Goal: Find specific page/section: Find specific page/section

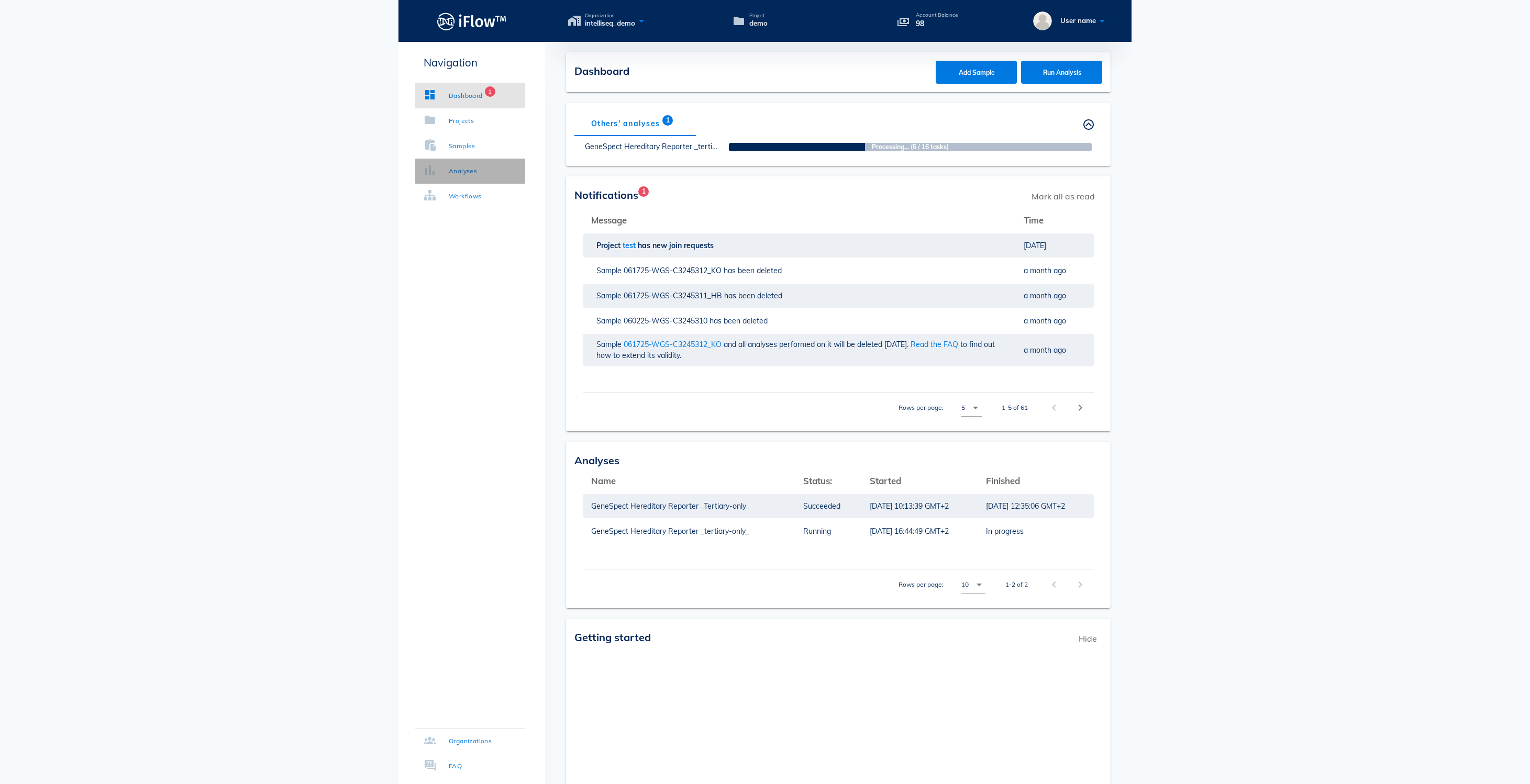
click at [477, 170] on div "Analyses" at bounding box center [463, 171] width 28 height 11
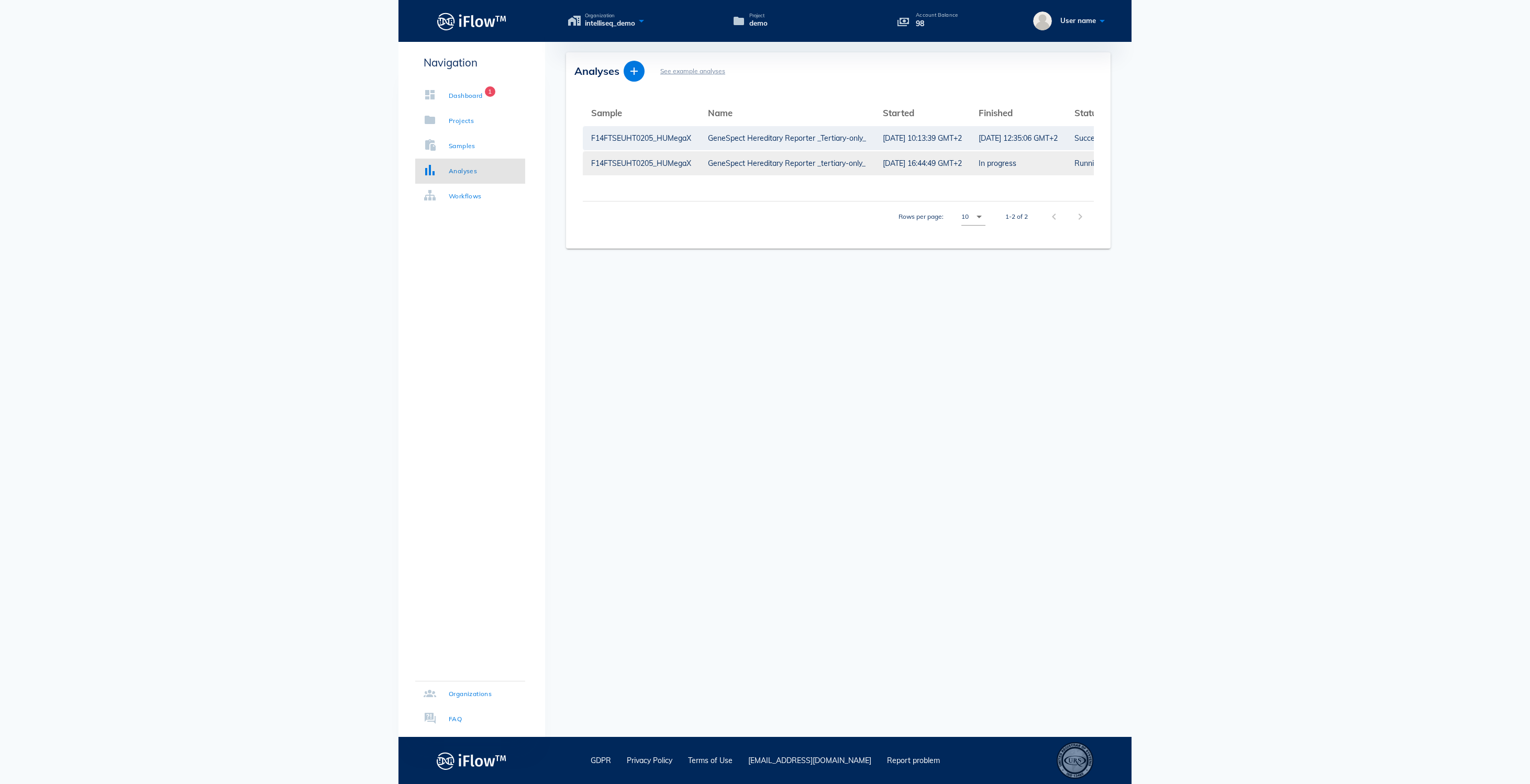
click at [768, 164] on div "GeneSpect Hereditary Reporter _tertiary-only_" at bounding box center [787, 163] width 158 height 24
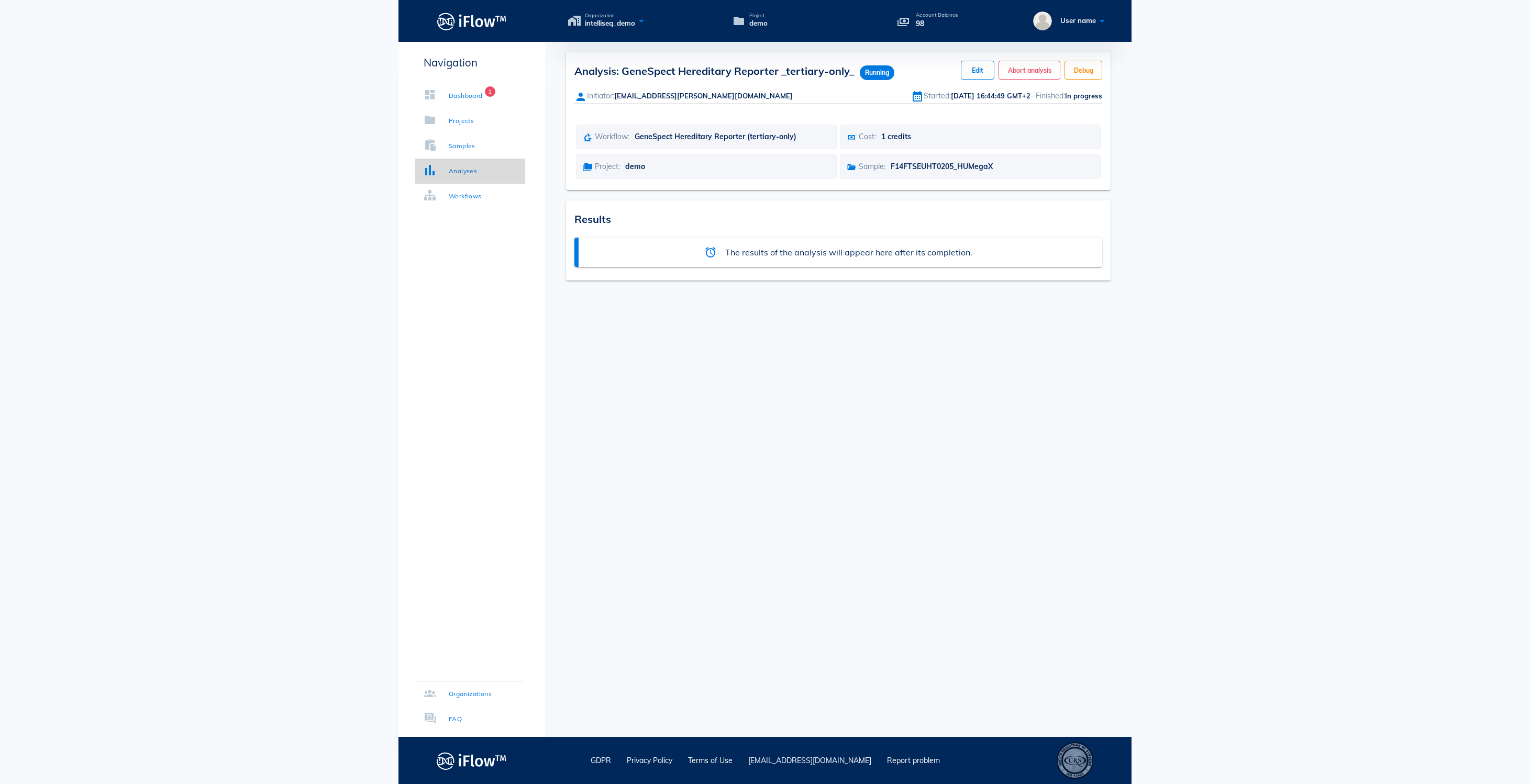
click at [477, 166] on div "Analyses" at bounding box center [463, 171] width 28 height 11
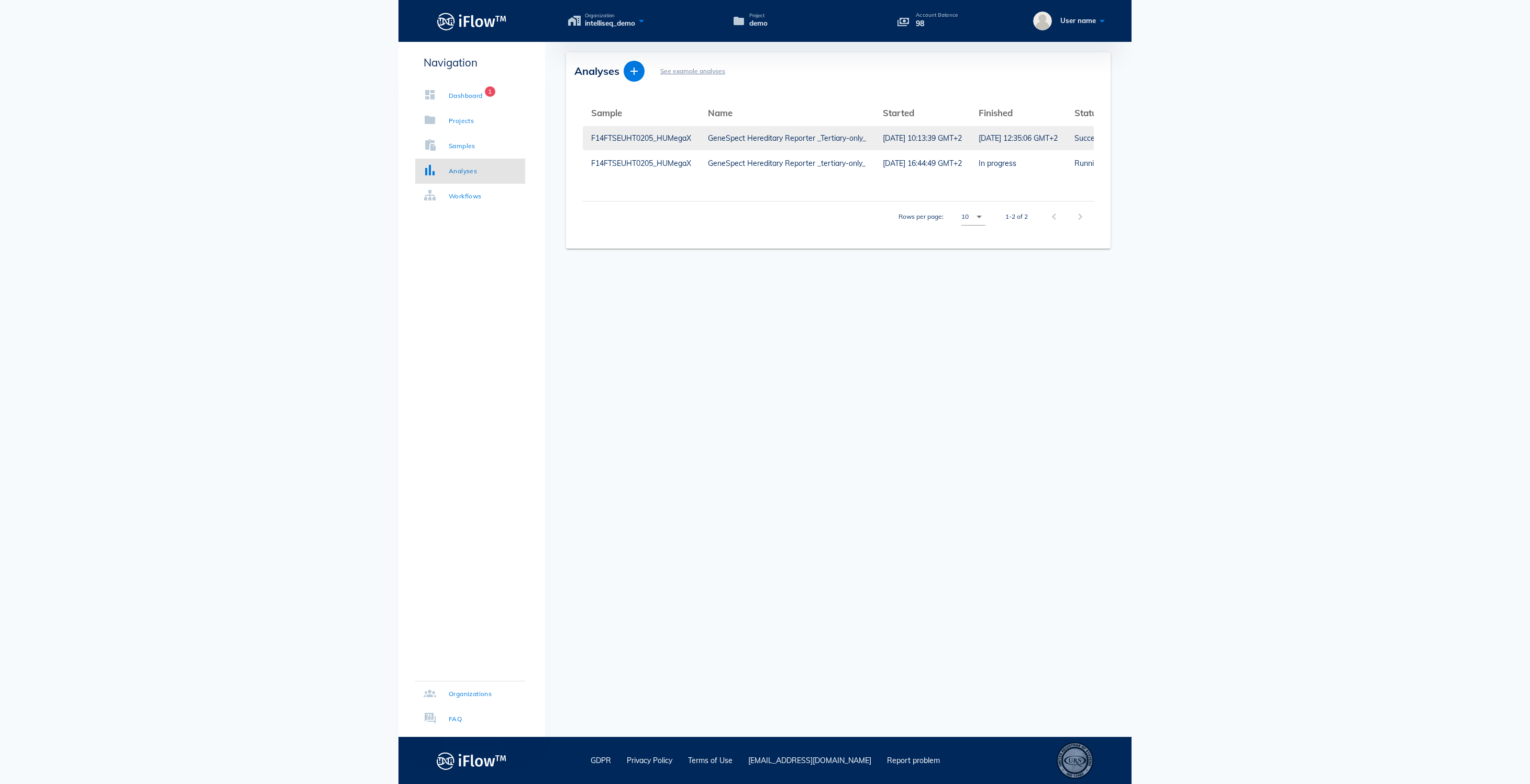
click at [801, 134] on div "GeneSpect Hereditary Reporter _Tertiary-only_" at bounding box center [787, 138] width 158 height 24
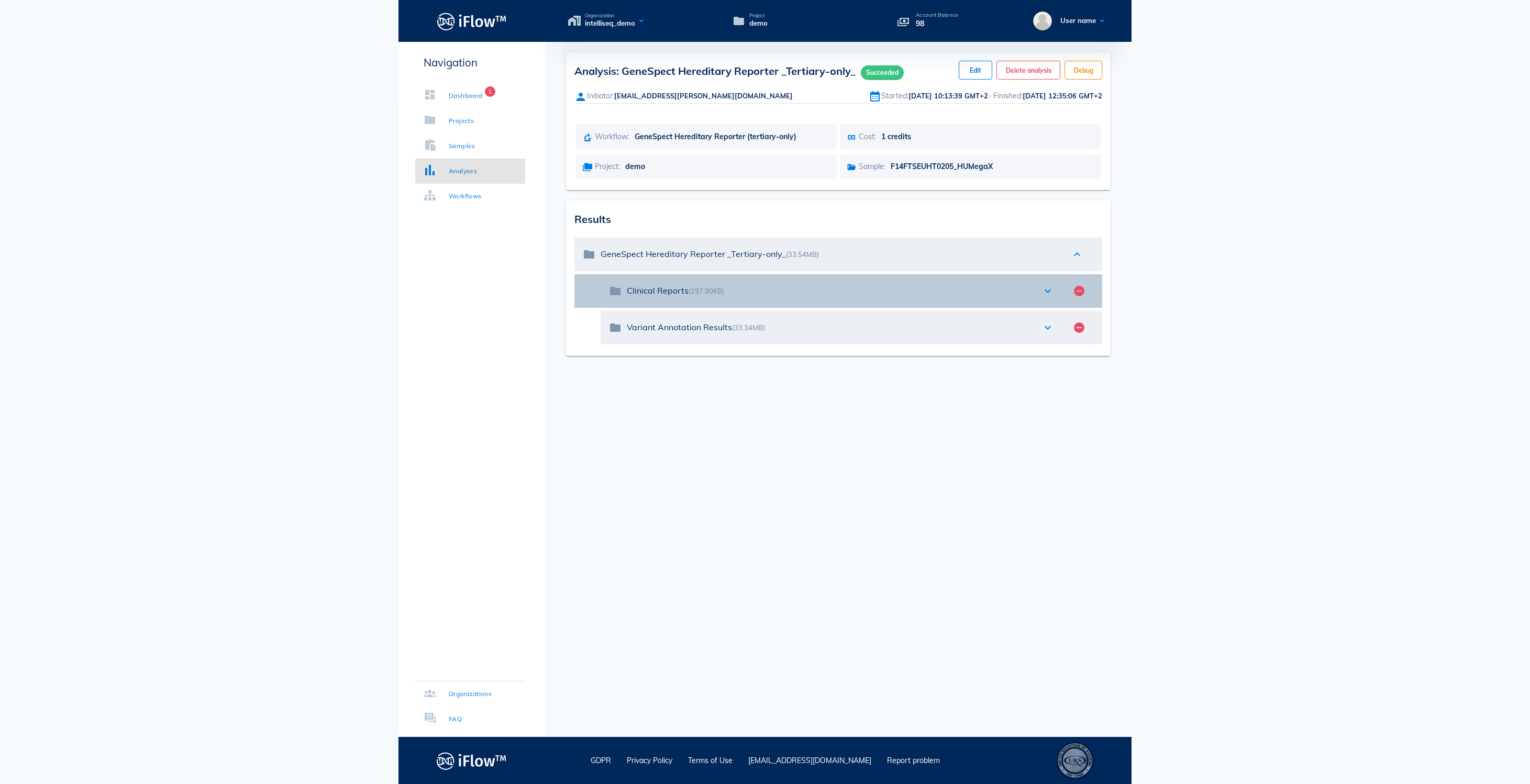
drag, startPoint x: 626, startPoint y: 332, endPoint x: 694, endPoint y: 332, distance: 68.0
click at [695, 308] on div "folder Clinical Reports (197.90KB) expand_more remove_circle" at bounding box center [851, 291] width 502 height 33
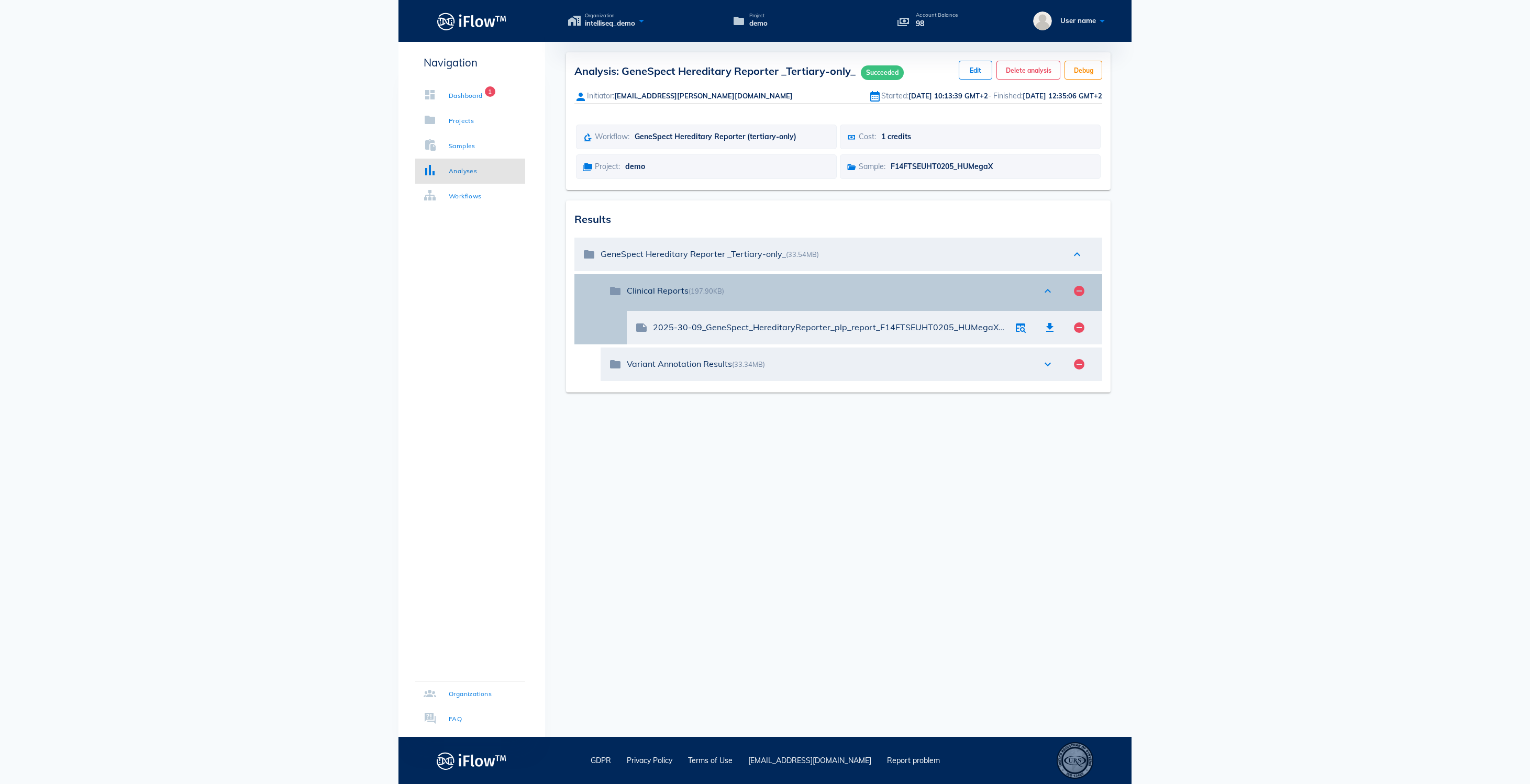
click at [1036, 308] on div "folder Clinical Reports (197.90KB) expand_less remove_circle" at bounding box center [851, 291] width 502 height 33
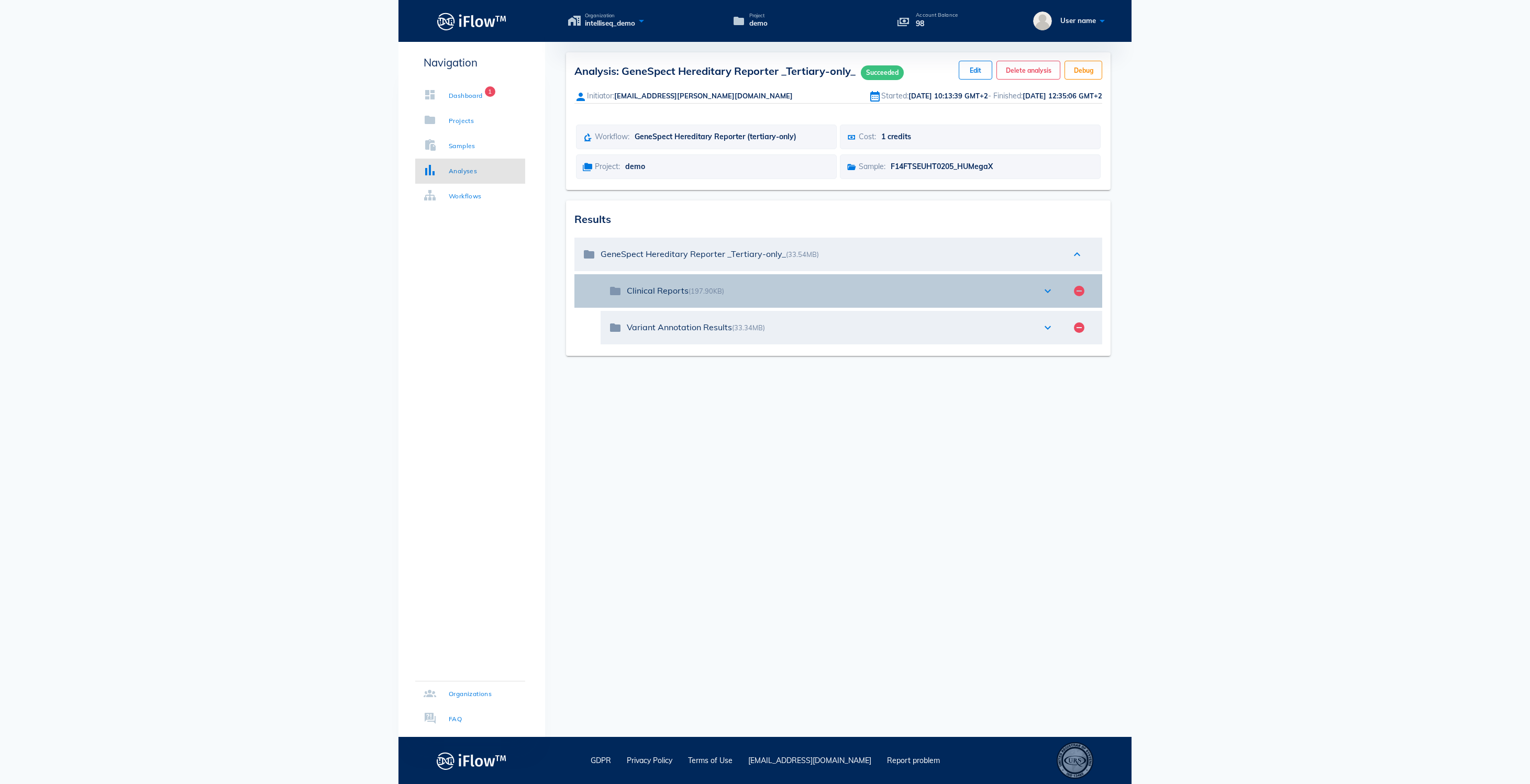
click at [1052, 297] on icon "expand_more" at bounding box center [1047, 291] width 12 height 12
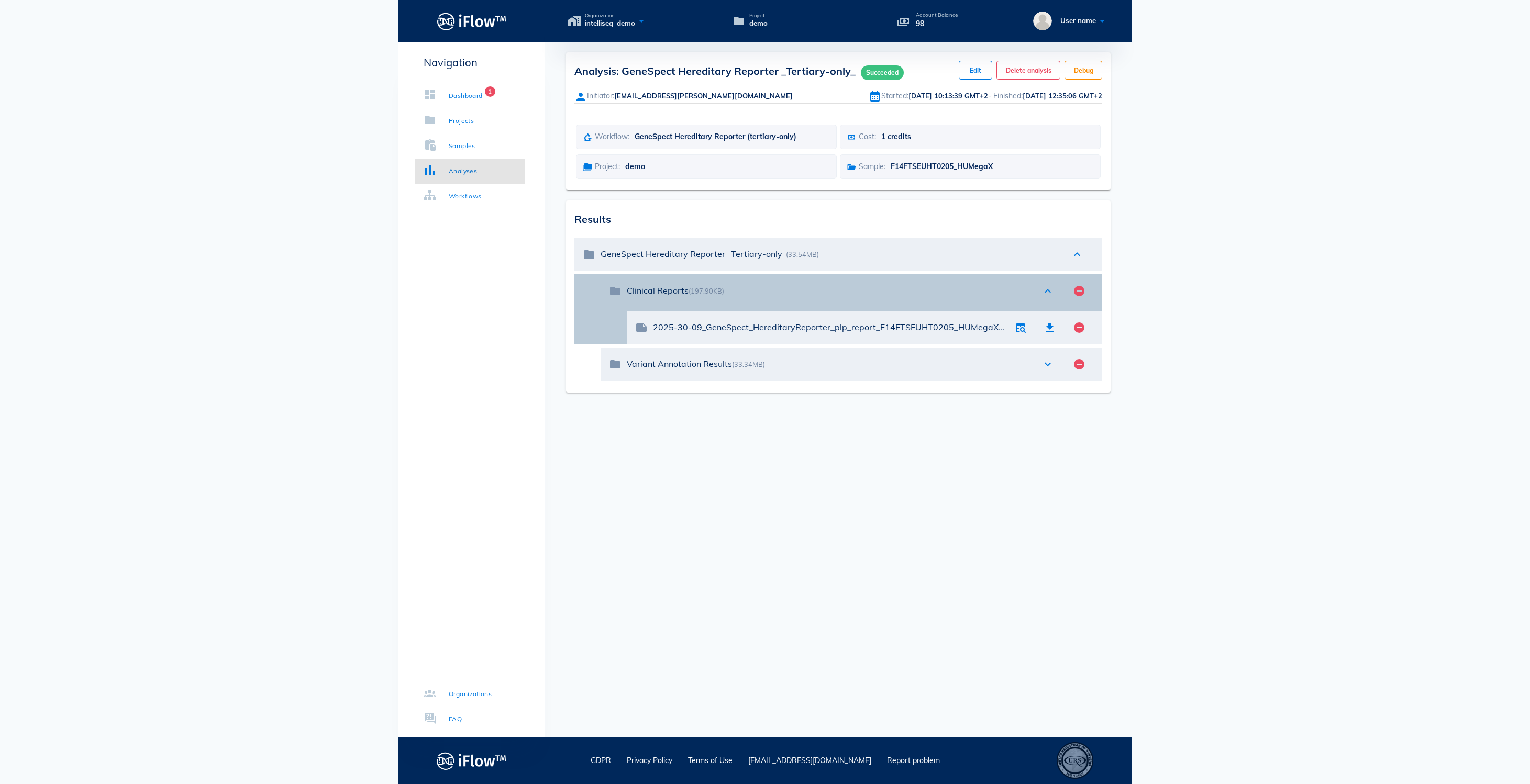
click at [1052, 297] on icon "expand_less" at bounding box center [1047, 291] width 12 height 12
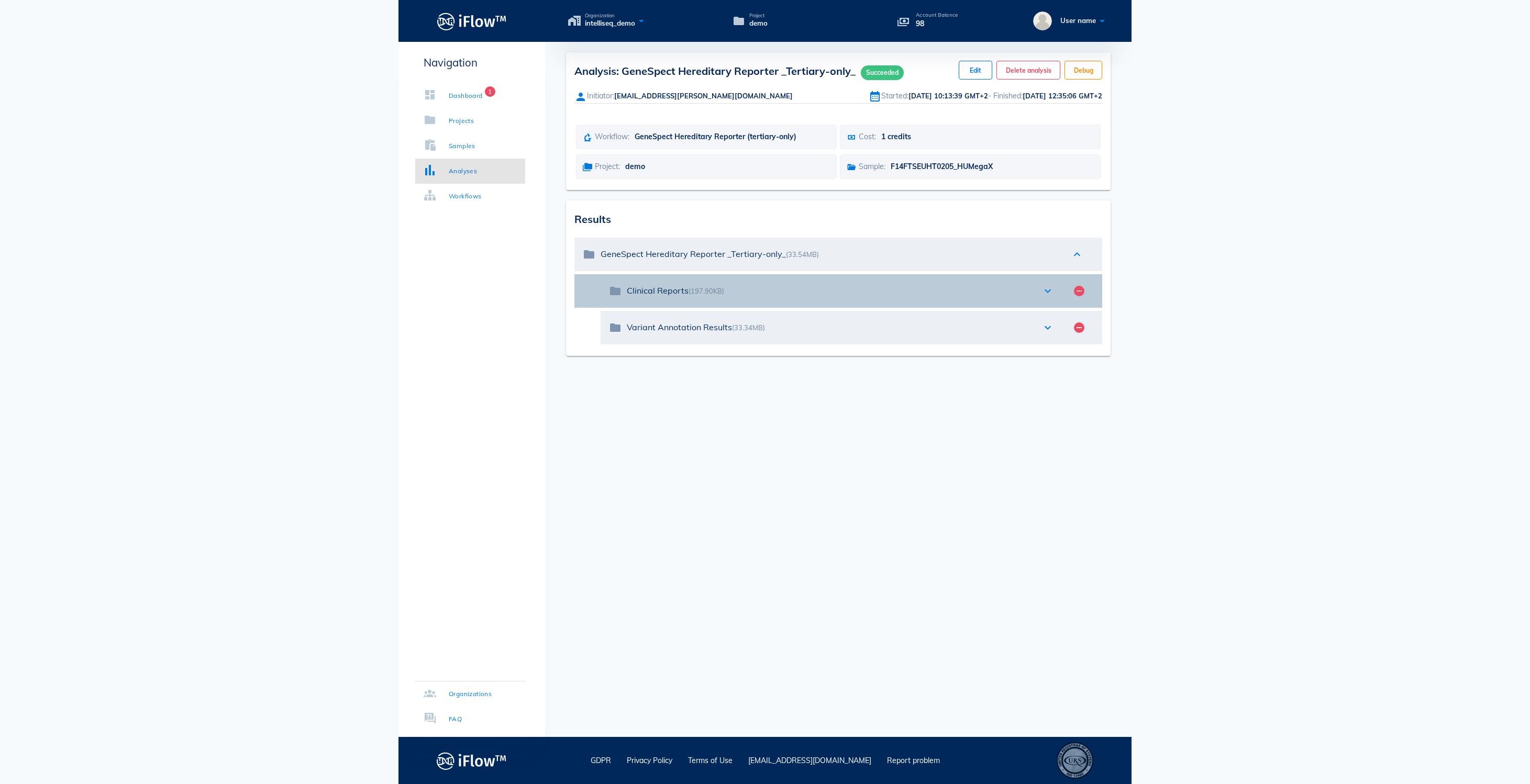
click at [1048, 297] on icon "expand_more" at bounding box center [1047, 291] width 12 height 12
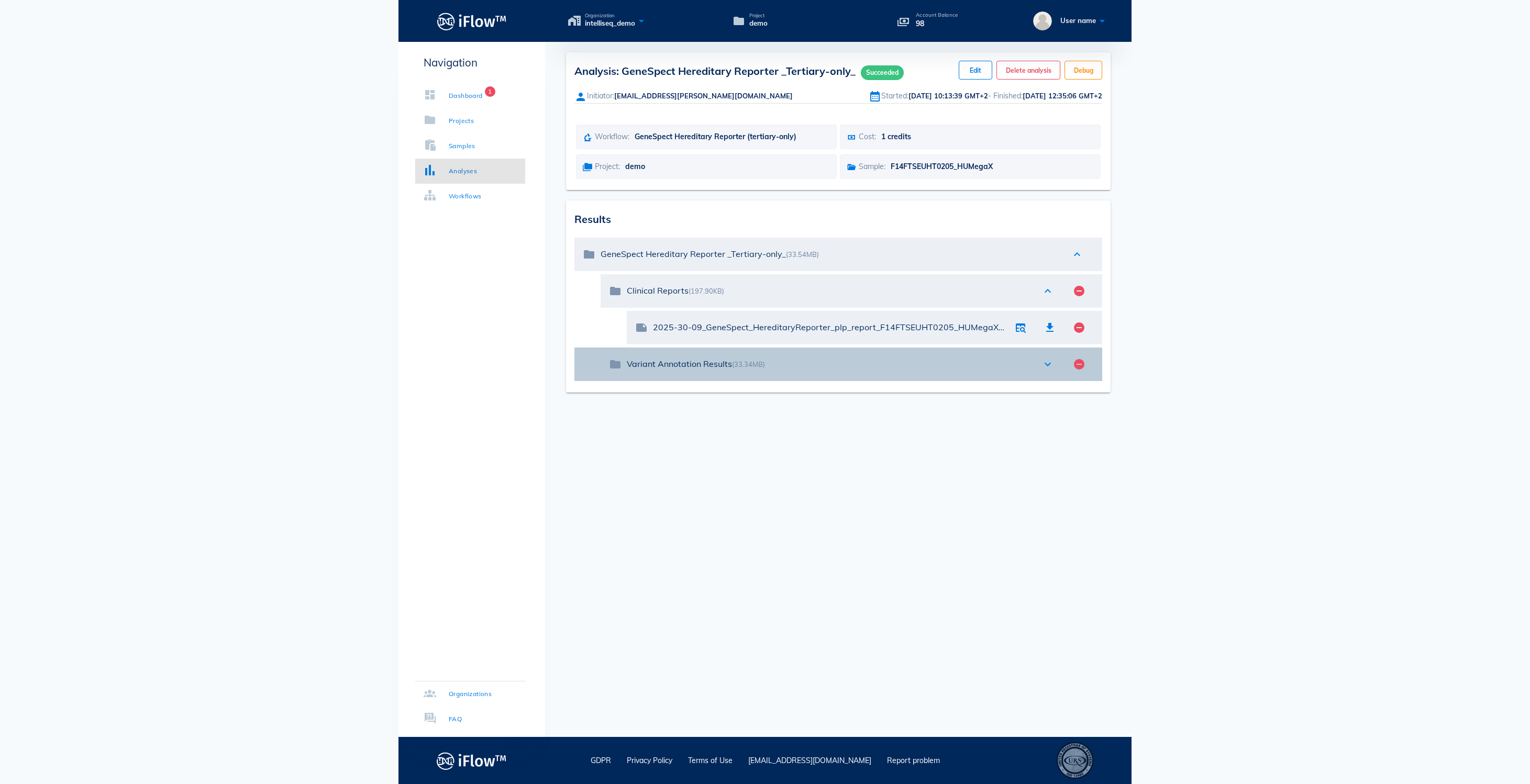
click at [1049, 370] on icon "expand_more" at bounding box center [1047, 364] width 12 height 12
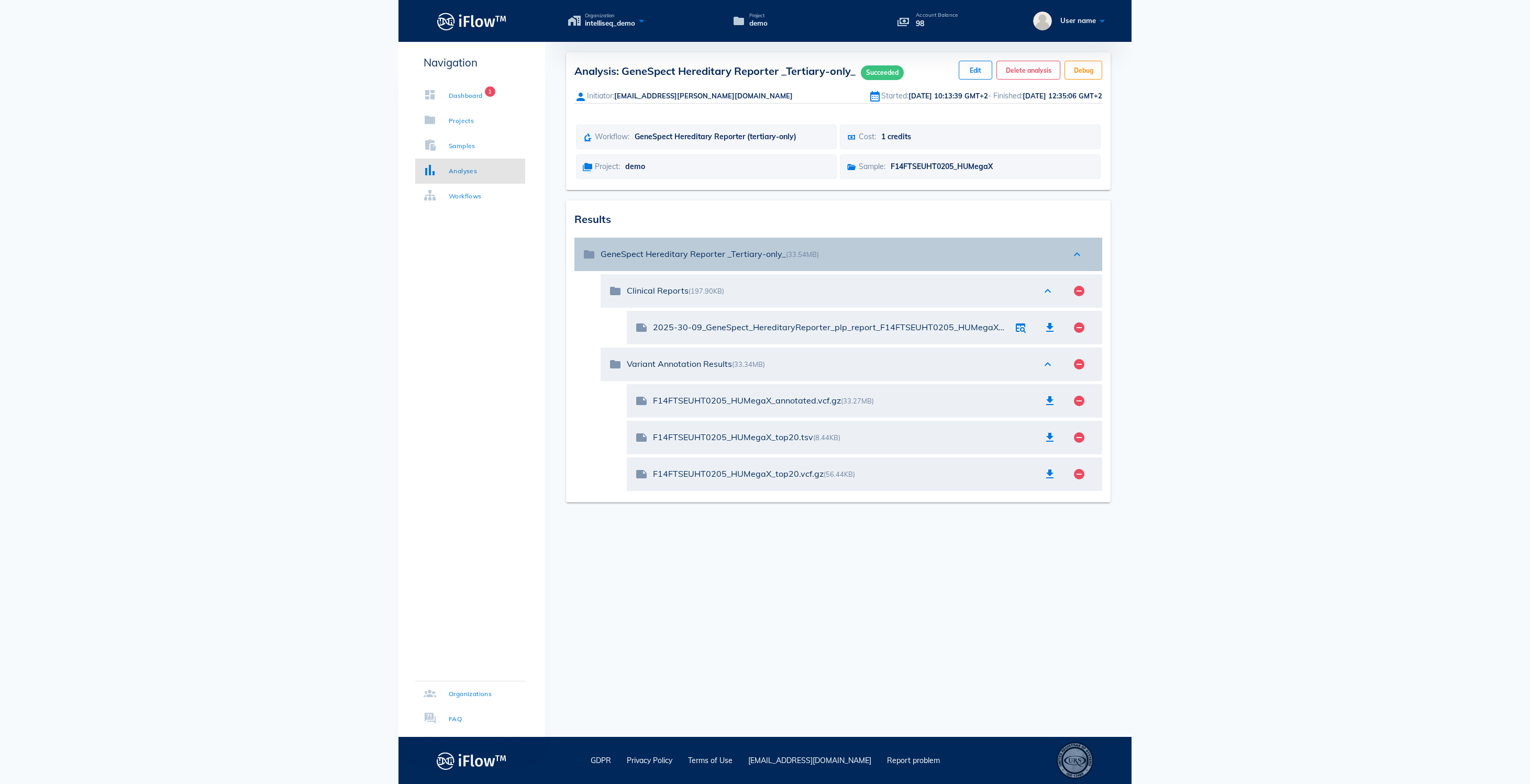
click at [1076, 261] on icon "expand_less" at bounding box center [1076, 254] width 12 height 12
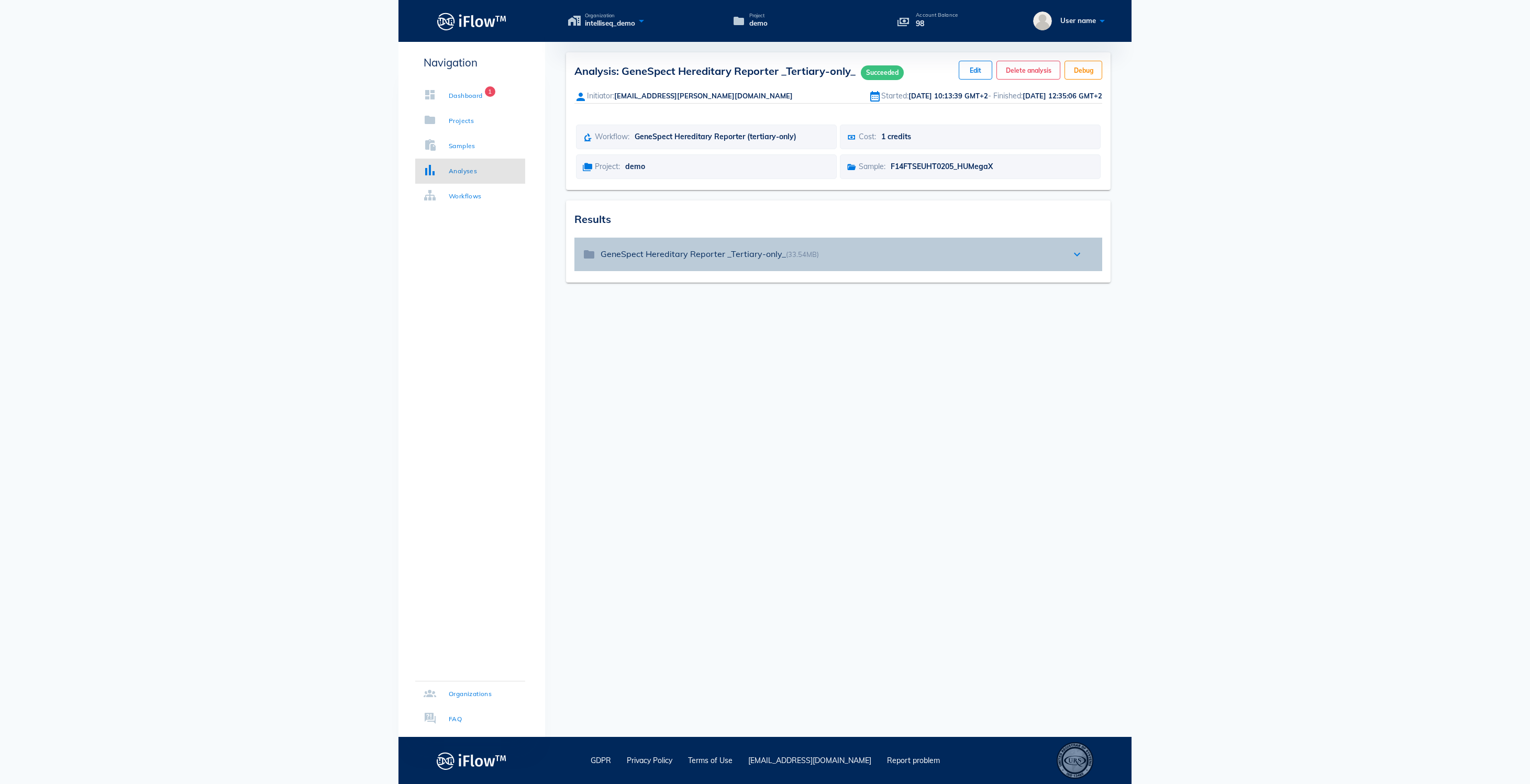
click at [1074, 261] on icon "expand_more" at bounding box center [1076, 254] width 12 height 12
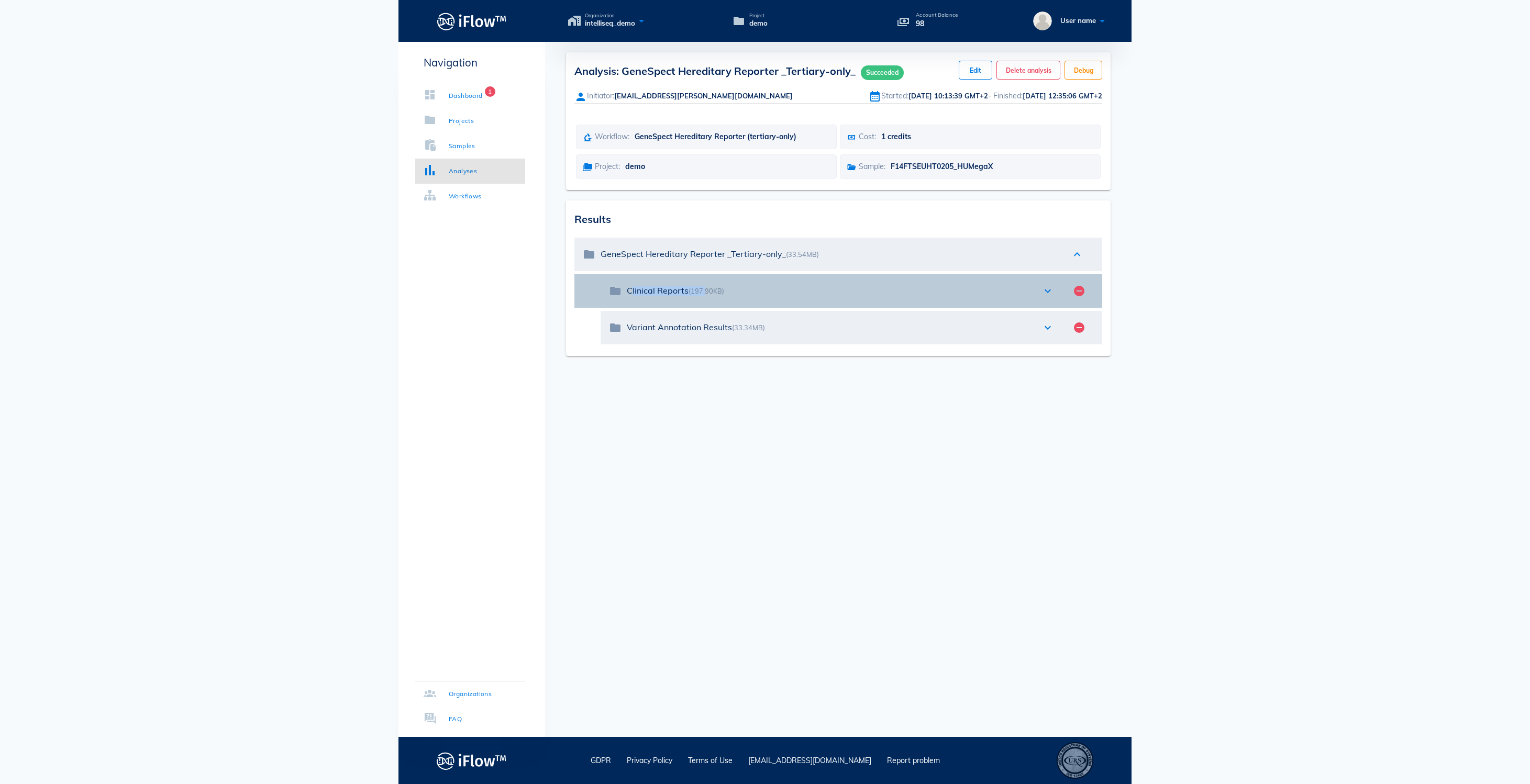
drag, startPoint x: 626, startPoint y: 329, endPoint x: 715, endPoint y: 330, distance: 89.0
click at [716, 308] on div "folder Clinical Reports (197.90KB) expand_more remove_circle" at bounding box center [851, 291] width 502 height 33
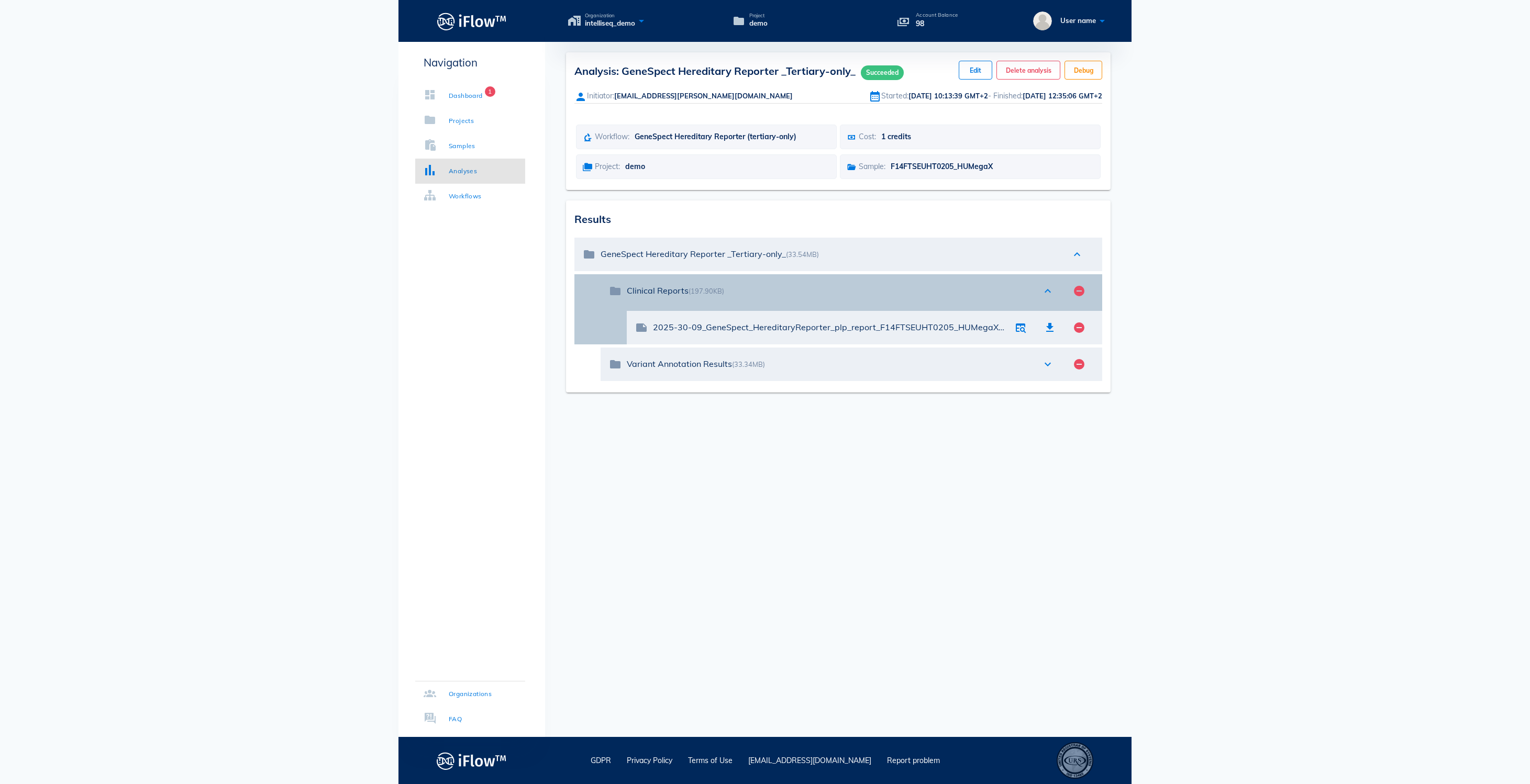
click at [679, 296] on div "Clinical Reports (197.90KB)" at bounding box center [828, 291] width 405 height 10
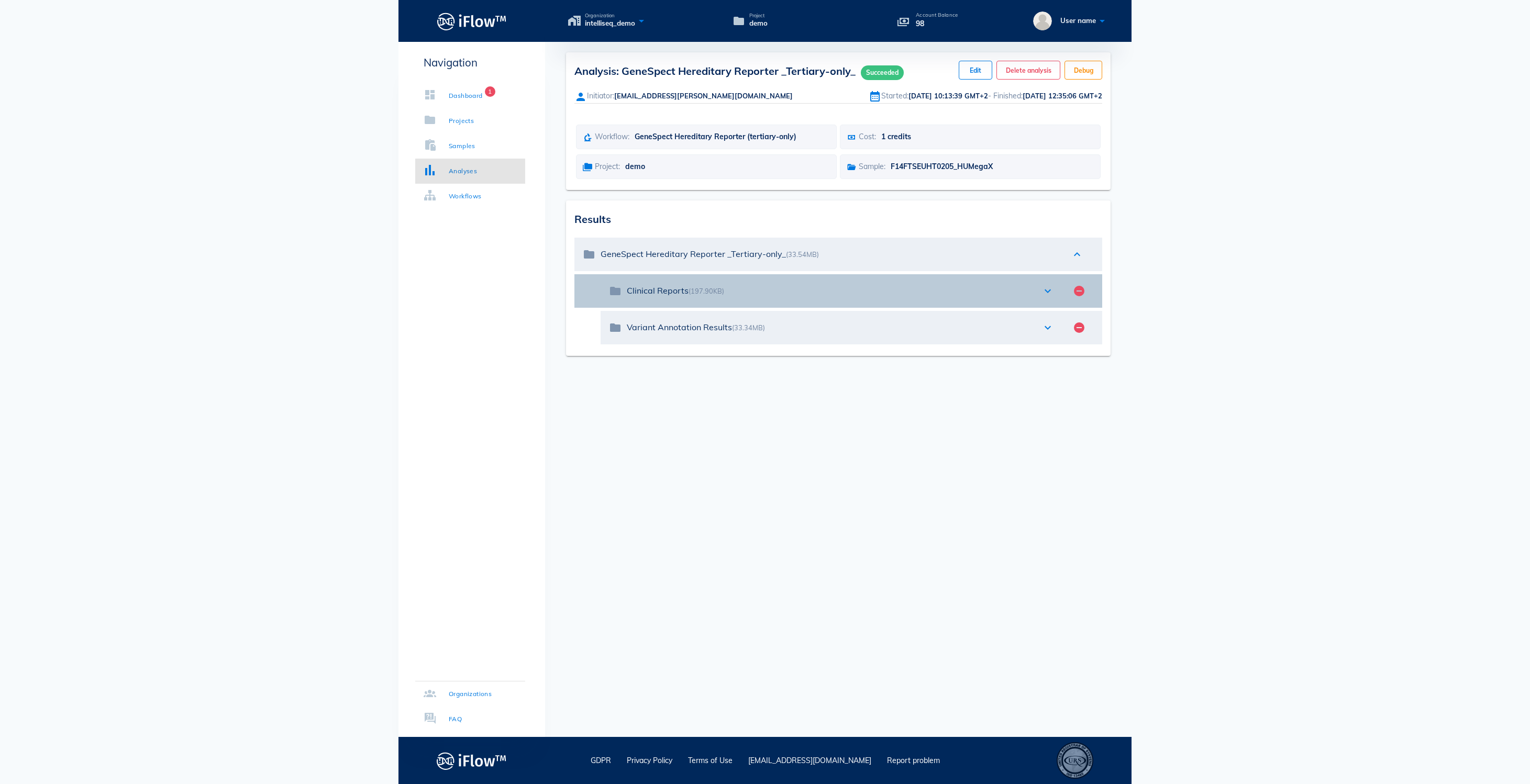
drag, startPoint x: 694, startPoint y: 332, endPoint x: 615, endPoint y: 332, distance: 79.0
click at [615, 308] on div "folder Clinical Reports (197.90KB) expand_more remove_circle" at bounding box center [851, 291] width 502 height 33
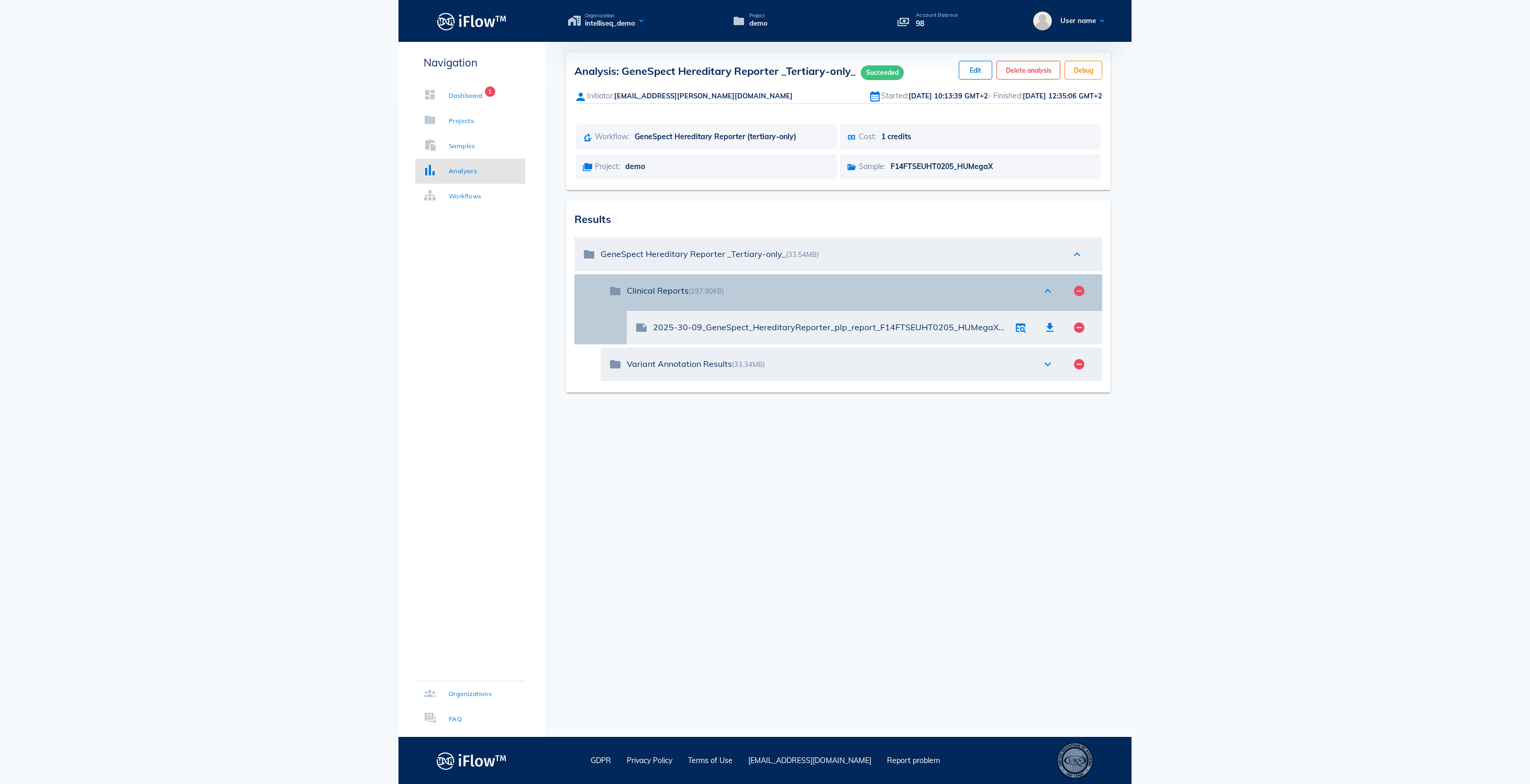
click at [1042, 297] on icon "expand_less" at bounding box center [1047, 291] width 12 height 12
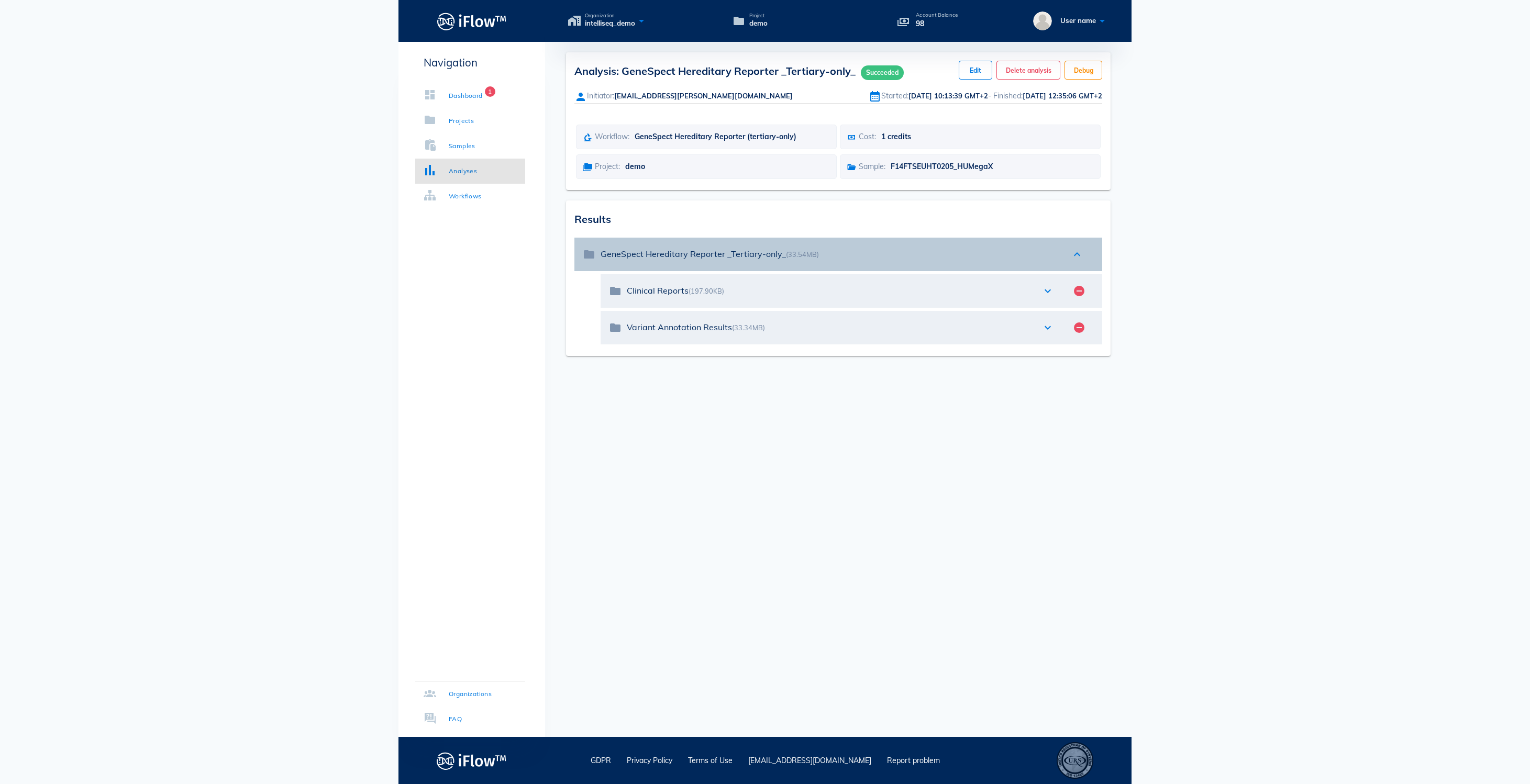
click at [1089, 271] on div "folder GeneSpect Hereditary Reporter _Tertiary-only_ (33.54MB) expand_less" at bounding box center [837, 254] width 527 height 33
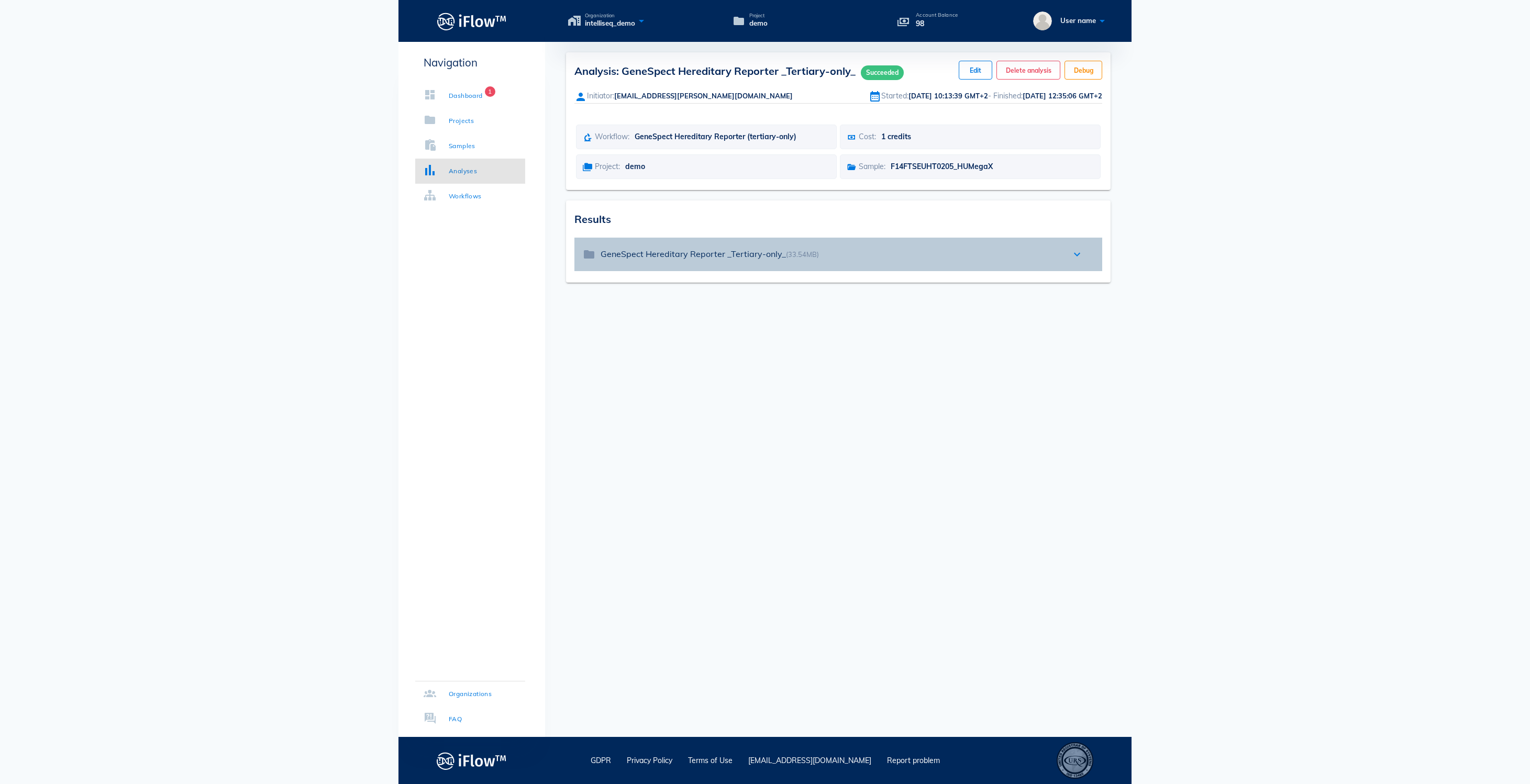
click at [1076, 261] on icon "expand_more" at bounding box center [1076, 254] width 12 height 12
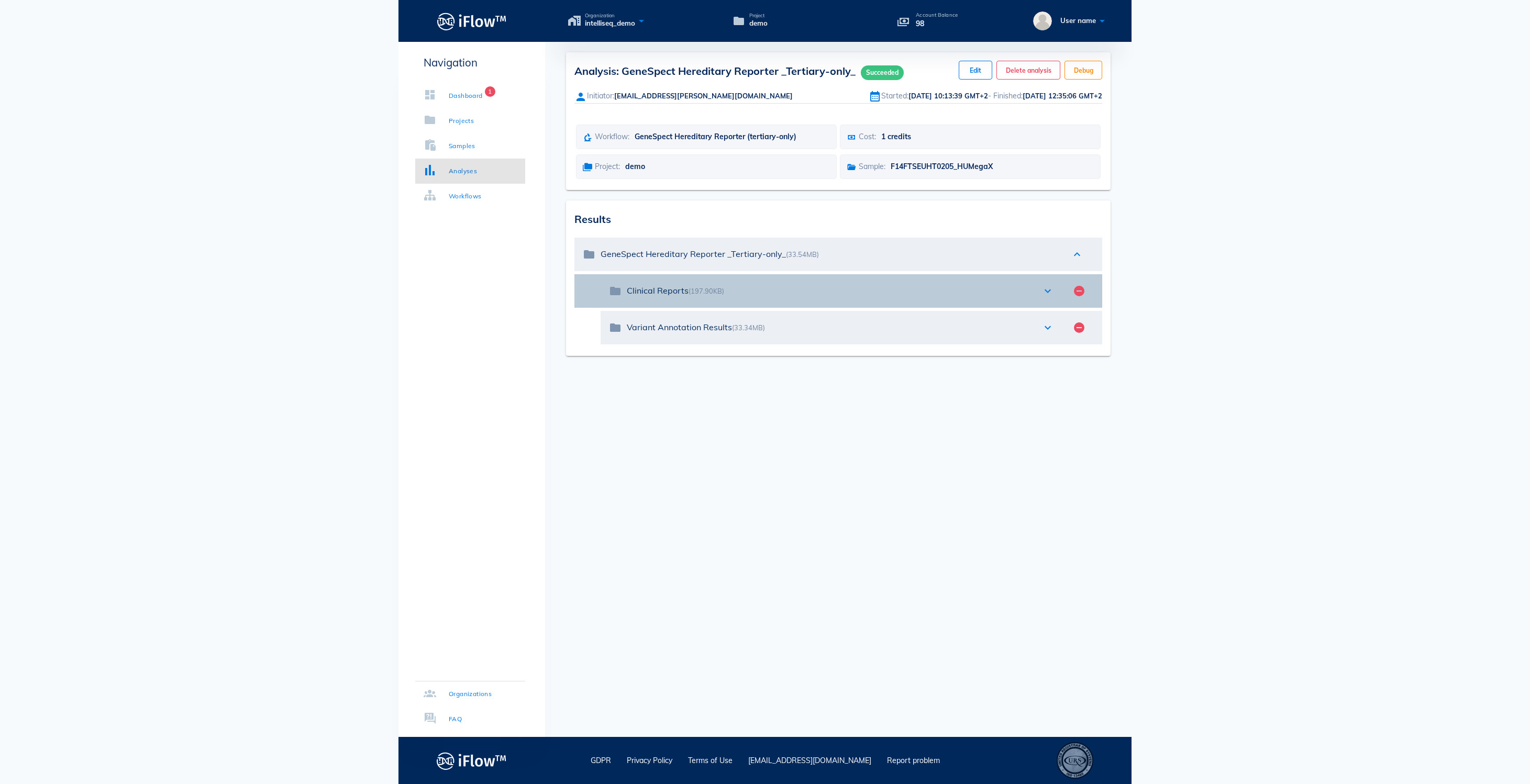
click at [1048, 297] on icon "expand_more" at bounding box center [1047, 291] width 12 height 12
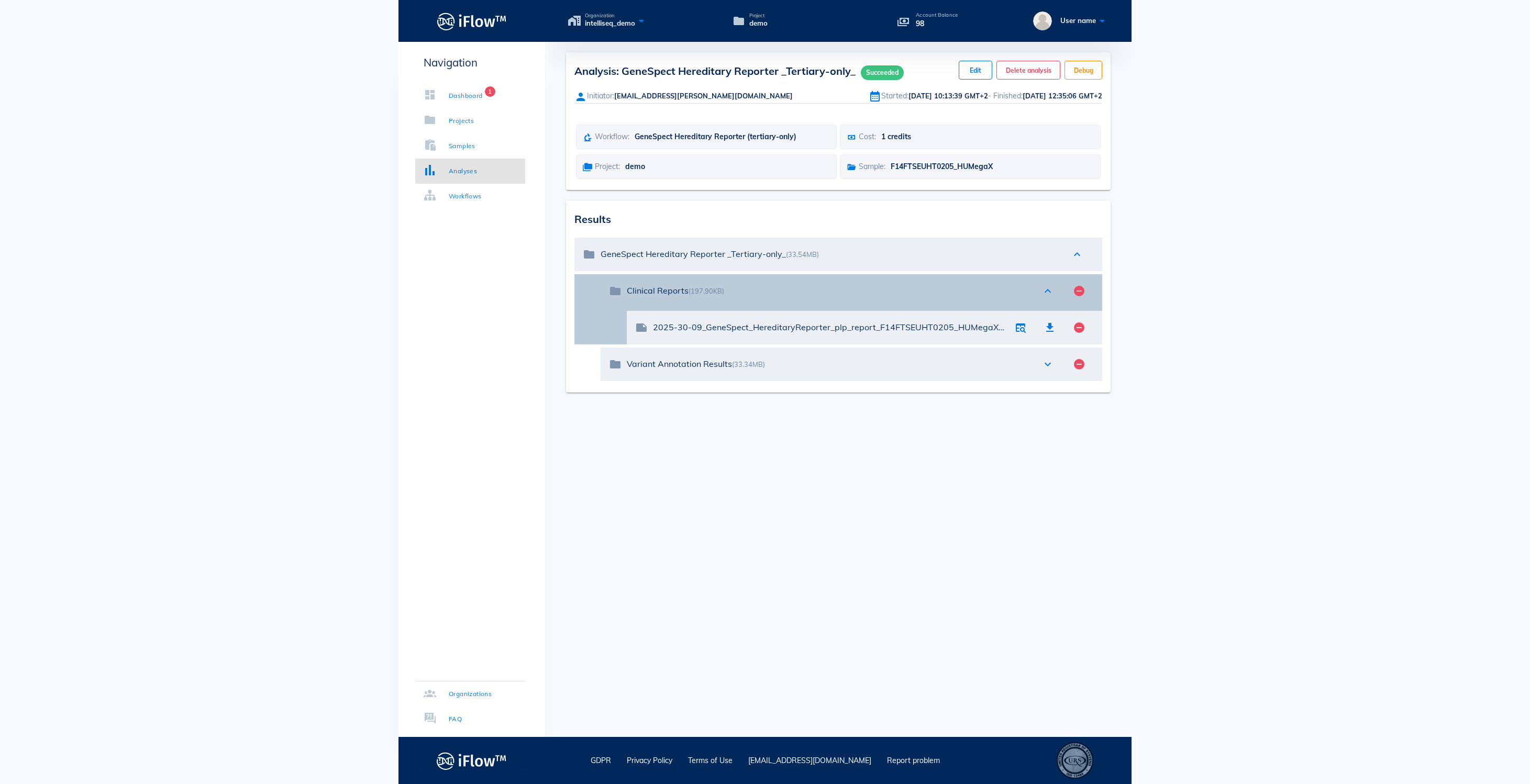
click at [1042, 297] on icon "expand_less" at bounding box center [1047, 291] width 12 height 12
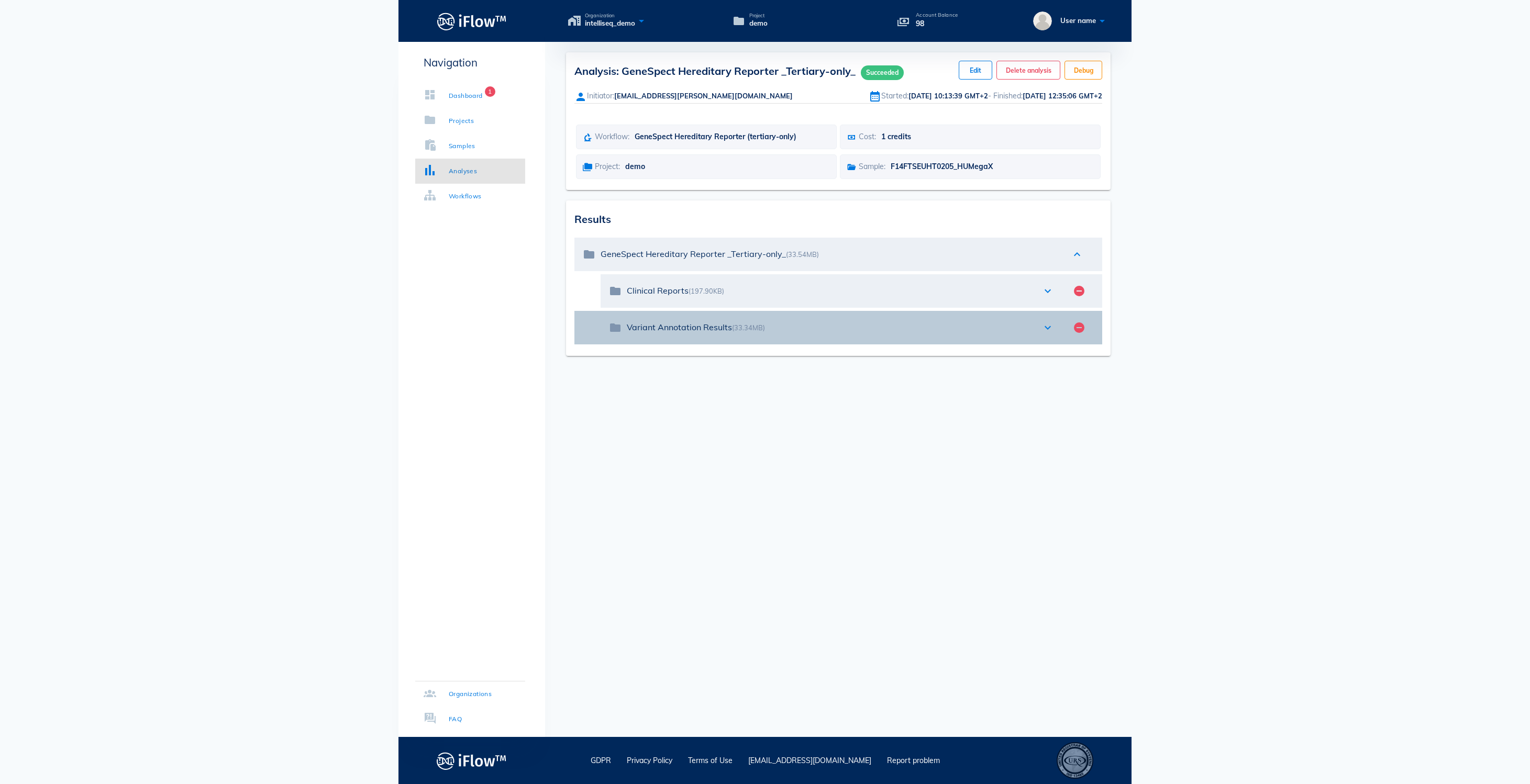
click at [1047, 334] on icon "expand_more" at bounding box center [1047, 327] width 12 height 12
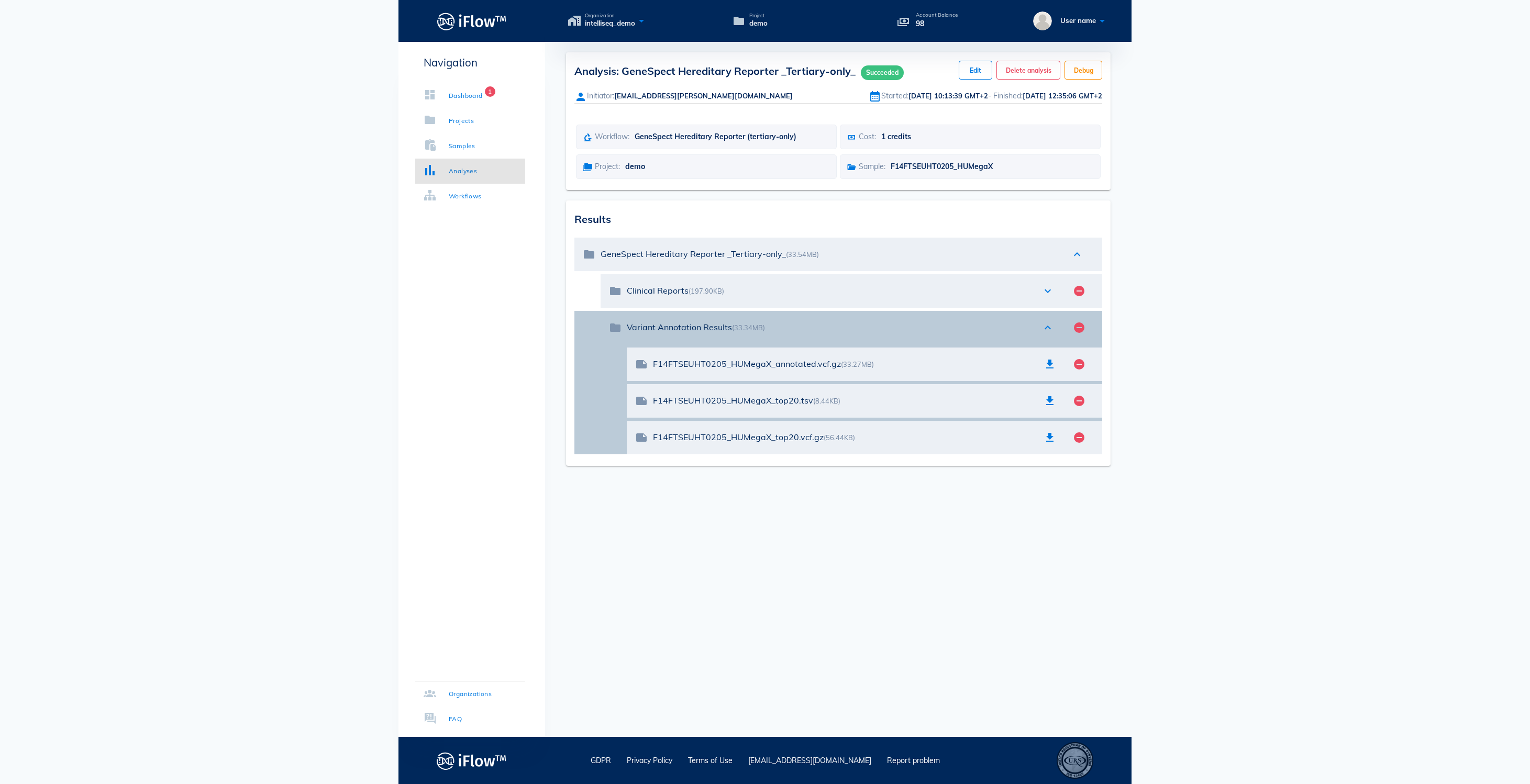
click at [1045, 334] on icon "expand_less" at bounding box center [1047, 327] width 12 height 12
